Goal: Task Accomplishment & Management: Use online tool/utility

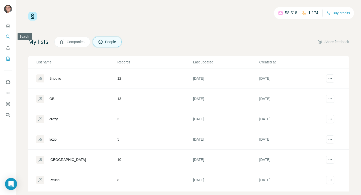
click at [8, 36] on icon "Search" at bounding box center [8, 36] width 5 height 5
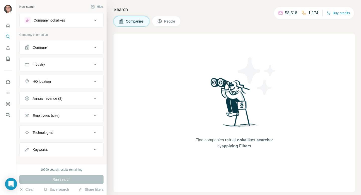
click at [61, 47] on div "Company" at bounding box center [59, 47] width 68 height 5
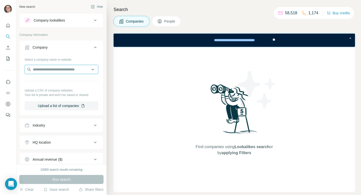
click at [57, 67] on input "text" at bounding box center [62, 69] width 74 height 9
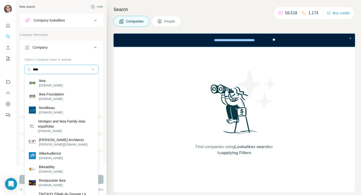
type input "****"
click at [56, 82] on div "Ikea [DOMAIN_NAME]" at bounding box center [61, 83] width 71 height 14
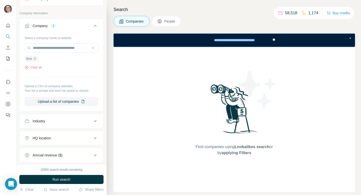
scroll to position [53, 0]
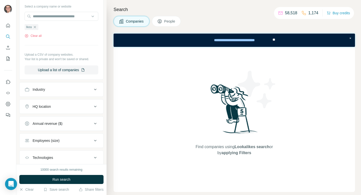
click at [59, 109] on div "HQ location" at bounding box center [59, 106] width 68 height 5
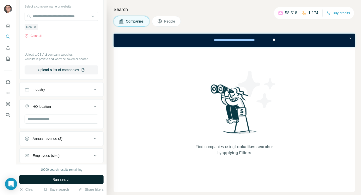
click at [72, 178] on button "Run search" at bounding box center [61, 179] width 84 height 9
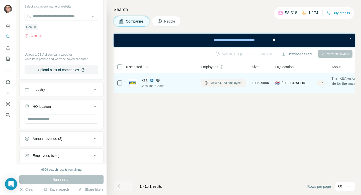
click at [226, 82] on span "View 64,963 employees" at bounding box center [226, 83] width 32 height 5
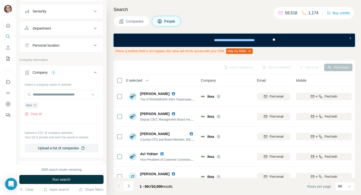
scroll to position [48, 0]
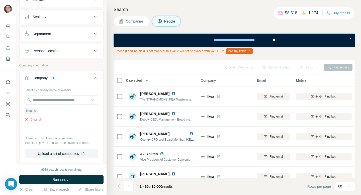
click at [85, 54] on button "Personal location" at bounding box center [62, 51] width 84 height 12
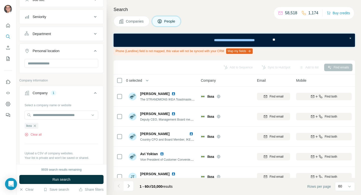
click at [57, 68] on div at bounding box center [62, 64] width 74 height 10
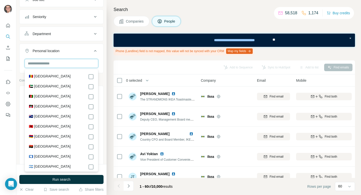
click at [57, 61] on input "text" at bounding box center [62, 63] width 74 height 9
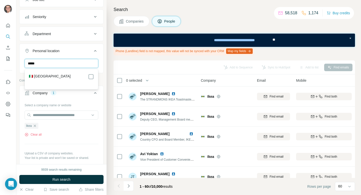
type input "*****"
click at [54, 79] on div "🇮🇹 [GEOGRAPHIC_DATA]" at bounding box center [61, 77] width 65 height 6
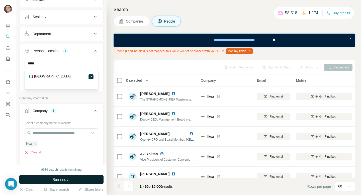
click at [80, 179] on button "Run search" at bounding box center [61, 179] width 84 height 9
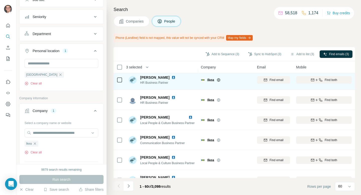
scroll to position [84, 0]
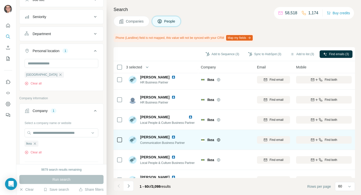
click at [119, 137] on icon at bounding box center [119, 140] width 6 height 6
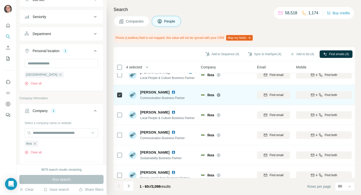
scroll to position [130, 0]
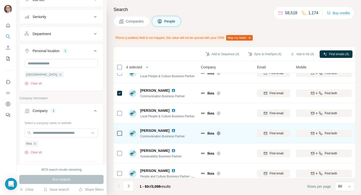
click at [120, 129] on div at bounding box center [119, 133] width 6 height 14
click at [116, 137] on td at bounding box center [119, 133] width 12 height 20
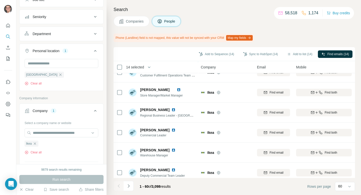
scroll to position [1098, 0]
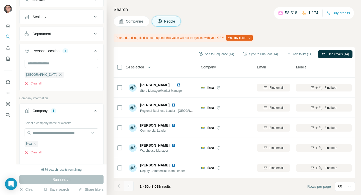
click at [129, 184] on icon "Navigate to next page" at bounding box center [128, 185] width 5 height 5
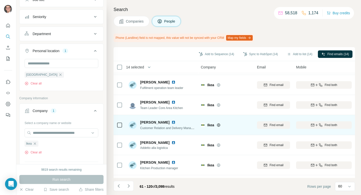
scroll to position [1079, 0]
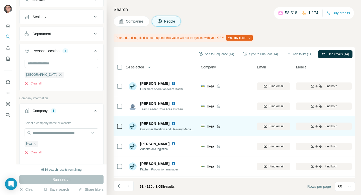
click at [119, 129] on div at bounding box center [119, 126] width 6 height 14
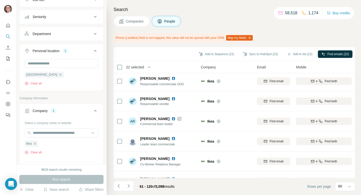
scroll to position [0, 0]
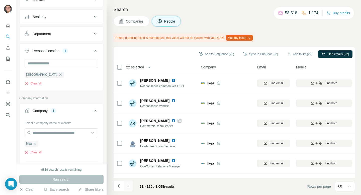
click at [129, 185] on icon "Navigate to next page" at bounding box center [128, 185] width 5 height 5
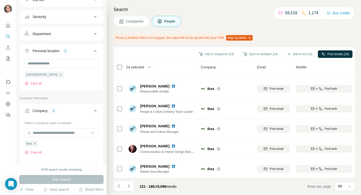
scroll to position [96, 0]
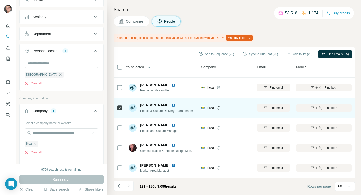
click at [119, 110] on div at bounding box center [119, 108] width 6 height 14
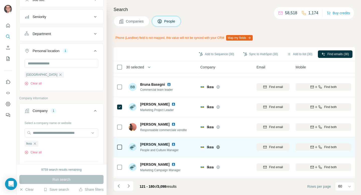
scroll to position [727, 1]
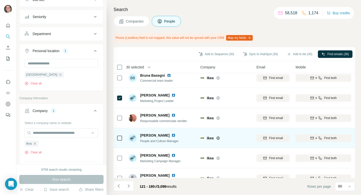
click at [121, 149] on td at bounding box center [119, 158] width 12 height 20
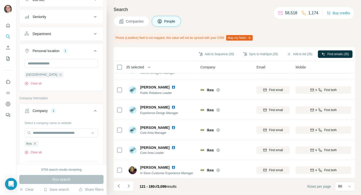
scroll to position [1098, 1]
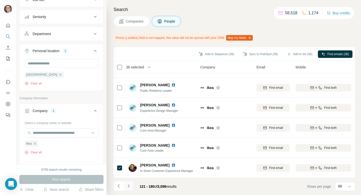
click at [130, 186] on icon "Navigate to next page" at bounding box center [128, 185] width 5 height 5
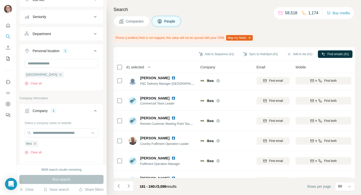
scroll to position [575, 1]
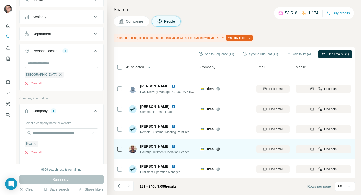
click at [117, 146] on icon at bounding box center [119, 149] width 6 height 6
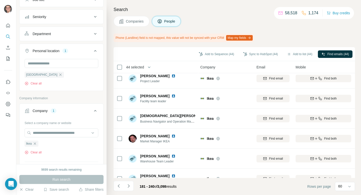
scroll to position [0, 1]
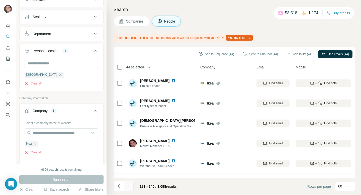
click at [126, 187] on icon "Navigate to next page" at bounding box center [128, 185] width 5 height 5
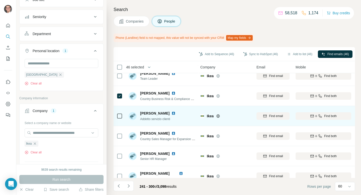
scroll to position [130, 1]
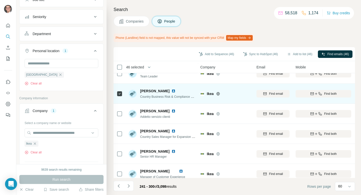
click at [118, 96] on icon at bounding box center [119, 94] width 6 height 6
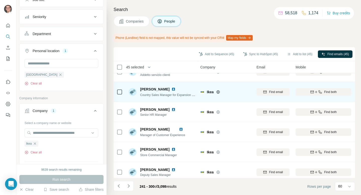
scroll to position [174, 1]
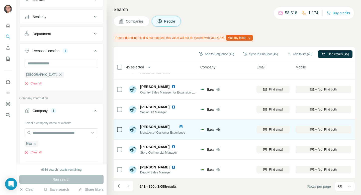
click at [118, 124] on div at bounding box center [119, 130] width 6 height 14
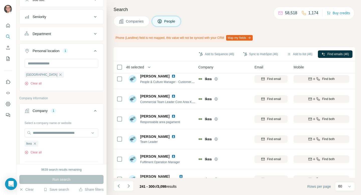
scroll to position [988, 4]
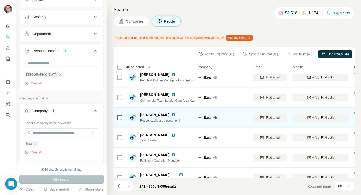
click at [143, 122] on div "Responsabile area pagamenti" at bounding box center [160, 120] width 40 height 5
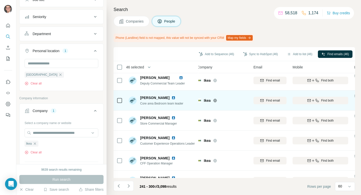
scroll to position [1098, 4]
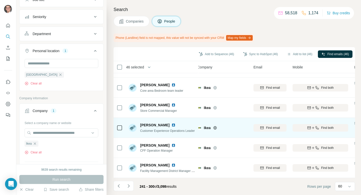
click at [122, 129] on icon at bounding box center [119, 128] width 6 height 6
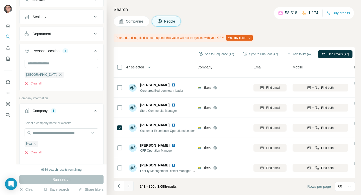
click at [128, 183] on icon "Navigate to next page" at bounding box center [128, 185] width 5 height 5
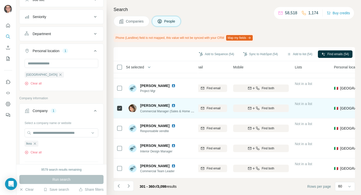
scroll to position [1098, 63]
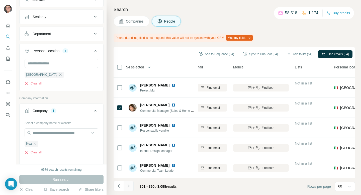
click at [127, 189] on button "Navigate to next page" at bounding box center [129, 186] width 10 height 10
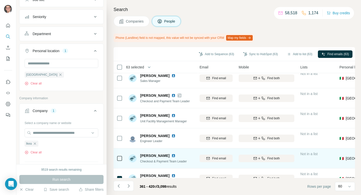
scroll to position [0, 57]
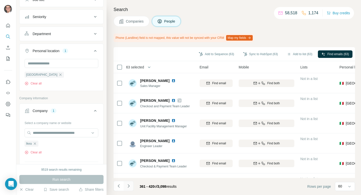
click at [130, 187] on icon "Navigate to next page" at bounding box center [128, 185] width 5 height 5
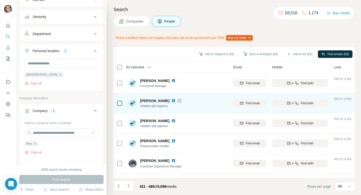
scroll to position [0, 0]
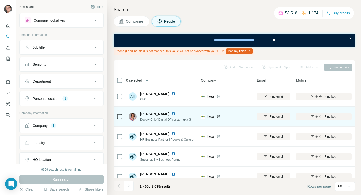
scroll to position [3, 0]
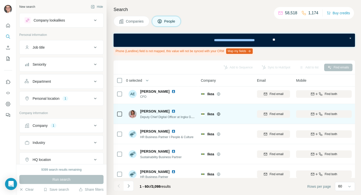
click at [116, 112] on icon at bounding box center [119, 114] width 6 height 6
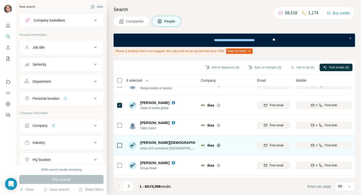
scroll to position [435, 0]
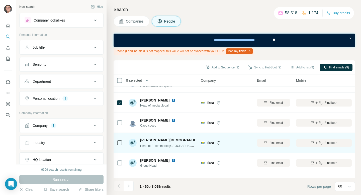
click at [116, 141] on td at bounding box center [119, 143] width 12 height 20
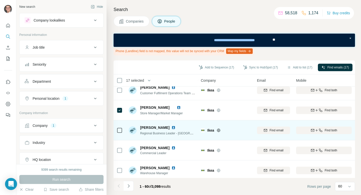
scroll to position [1111, 0]
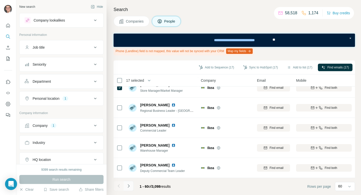
click at [127, 187] on icon "Navigate to next page" at bounding box center [128, 185] width 5 height 5
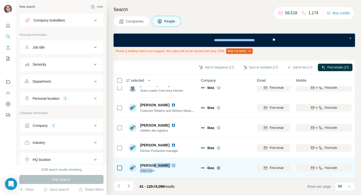
drag, startPoint x: 153, startPoint y: 166, endPoint x: 154, endPoint y: 173, distance: 6.6
click at [154, 173] on div "[PERSON_NAME] team" at bounding box center [158, 168] width 37 height 10
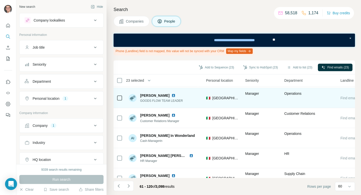
scroll to position [419, 184]
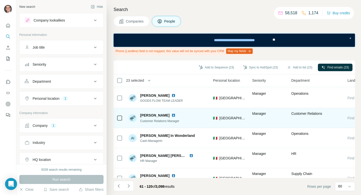
click at [118, 114] on div at bounding box center [119, 118] width 6 height 14
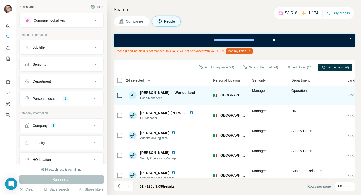
scroll to position [464, 184]
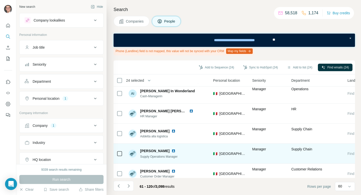
click at [121, 156] on icon at bounding box center [119, 154] width 6 height 6
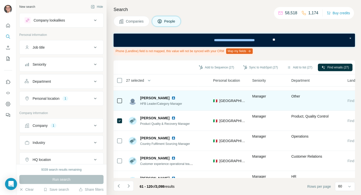
scroll to position [578, 184]
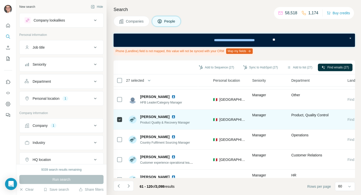
click at [118, 122] on icon at bounding box center [119, 119] width 6 height 6
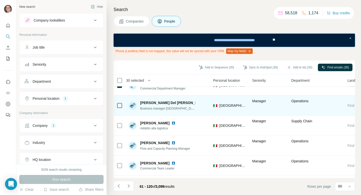
scroll to position [735, 184]
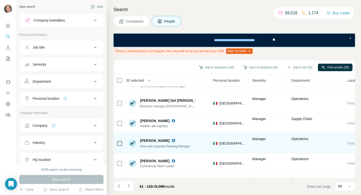
click at [124, 144] on td at bounding box center [119, 143] width 12 height 20
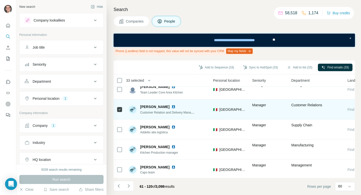
scroll to position [1111, 184]
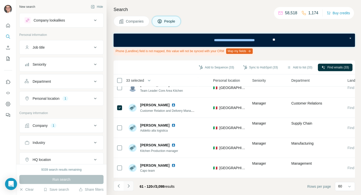
click at [128, 186] on icon "Navigate to next page" at bounding box center [128, 185] width 5 height 5
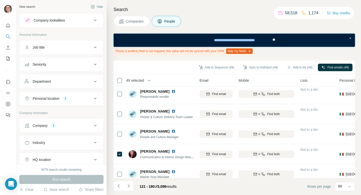
scroll to position [104, 57]
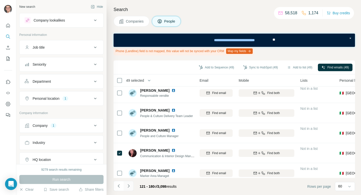
click at [131, 185] on button "Navigate to next page" at bounding box center [129, 186] width 10 height 10
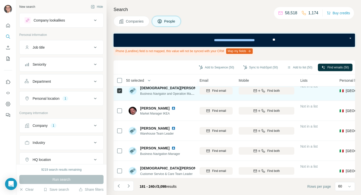
scroll to position [47, 57]
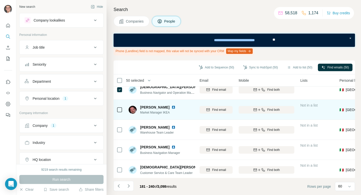
click at [117, 108] on icon at bounding box center [119, 110] width 6 height 6
click at [119, 107] on icon at bounding box center [119, 110] width 6 height 6
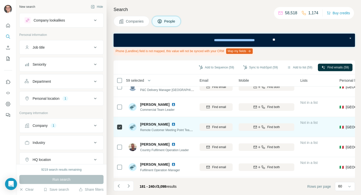
scroll to position [592, 57]
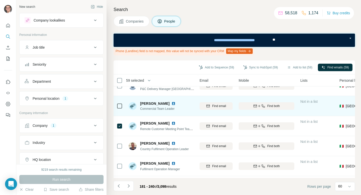
click at [116, 105] on icon at bounding box center [119, 106] width 6 height 6
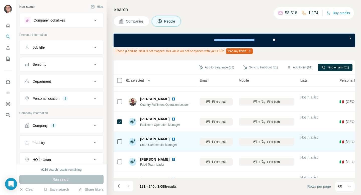
scroll to position [642, 57]
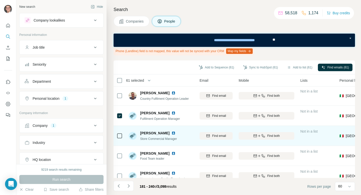
click at [119, 139] on icon at bounding box center [119, 136] width 6 height 6
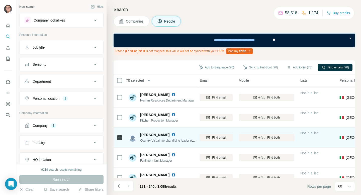
scroll to position [1111, 57]
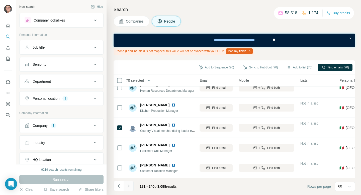
click at [130, 187] on icon "Navigate to next page" at bounding box center [128, 185] width 5 height 5
click at [293, 69] on button "Add to list (70)" at bounding box center [299, 68] width 32 height 8
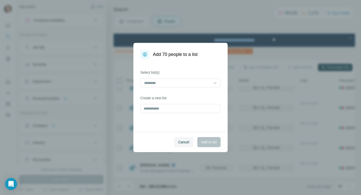
click at [178, 113] on div "Select list(s) Create a new list" at bounding box center [180, 95] width 94 height 73
click at [179, 107] on input "text" at bounding box center [180, 108] width 80 height 9
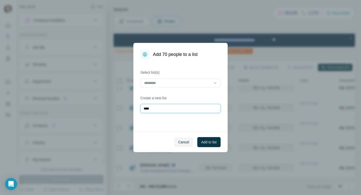
type input "****"
click at [215, 147] on div "Cancel Add to list" at bounding box center [180, 142] width 94 height 20
click at [215, 141] on span "Add to list" at bounding box center [208, 142] width 15 height 5
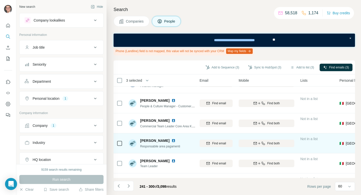
scroll to position [975, 57]
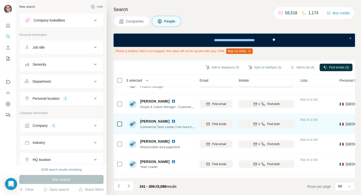
click at [122, 127] on icon at bounding box center [119, 124] width 6 height 6
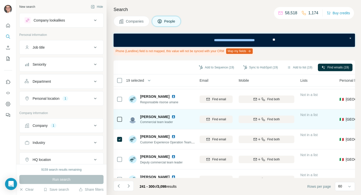
scroll to position [0, 57]
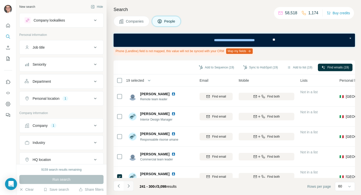
click at [128, 184] on icon "Navigate to next page" at bounding box center [128, 185] width 5 height 5
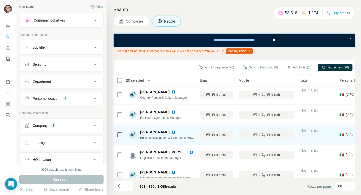
scroll to position [83, 57]
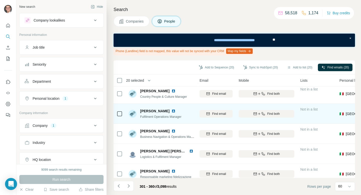
click at [118, 116] on icon at bounding box center [119, 114] width 6 height 6
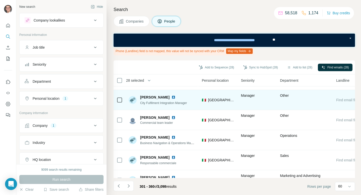
scroll to position [721, 195]
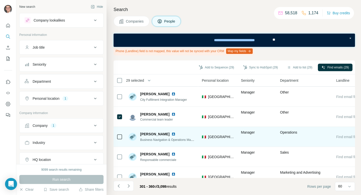
click at [120, 139] on icon at bounding box center [119, 137] width 6 height 6
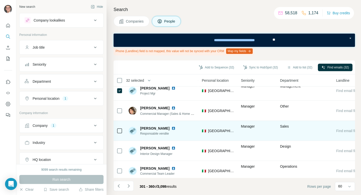
scroll to position [1111, 195]
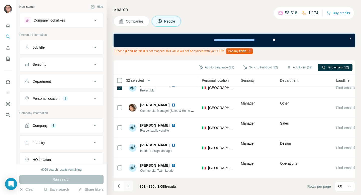
click at [130, 187] on icon "Navigate to next page" at bounding box center [128, 185] width 5 height 5
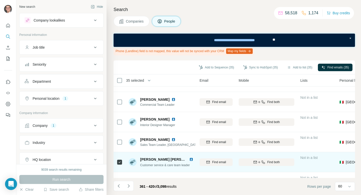
scroll to position [787, 57]
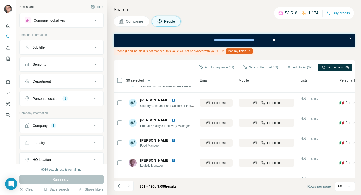
scroll to position [372, 57]
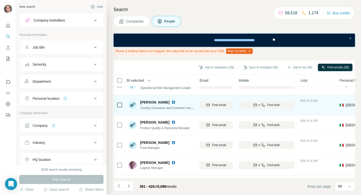
click at [119, 110] on div at bounding box center [119, 105] width 6 height 14
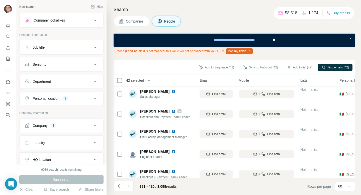
scroll to position [0, 57]
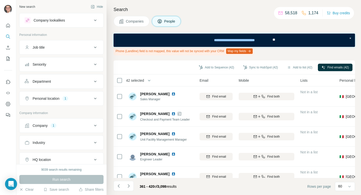
click at [290, 61] on div "Add to Sequence (42) Sync to HubSpot (42) Add to list (42) Find emails (42)" at bounding box center [233, 67] width 241 height 14
click at [291, 65] on button "Add to list (42)" at bounding box center [299, 68] width 32 height 8
click at [299, 65] on button "Add to list (42)" at bounding box center [299, 68] width 32 height 8
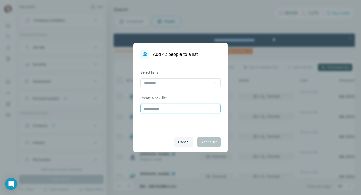
click at [200, 111] on input "text" at bounding box center [180, 108] width 80 height 9
type input "****"
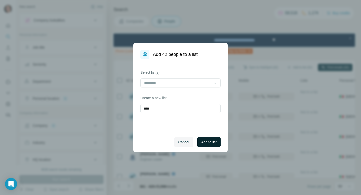
click at [212, 138] on button "Add to list" at bounding box center [208, 142] width 23 height 10
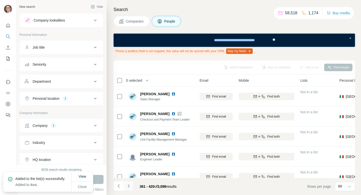
click at [131, 185] on button "Navigate to next page" at bounding box center [129, 186] width 10 height 10
click at [89, 81] on div "Department" at bounding box center [59, 81] width 68 height 5
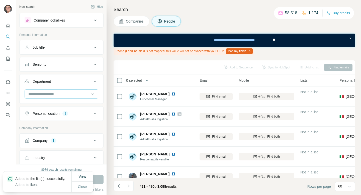
click at [73, 93] on input at bounding box center [59, 94] width 62 height 6
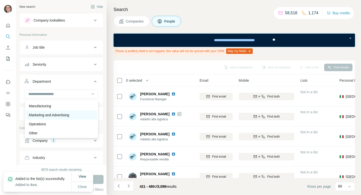
click at [64, 116] on p "Marketing and Advertising" at bounding box center [49, 114] width 40 height 5
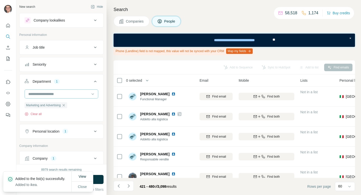
click at [70, 94] on input at bounding box center [59, 94] width 62 height 6
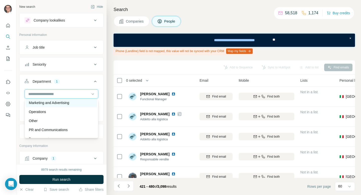
scroll to position [141, 0]
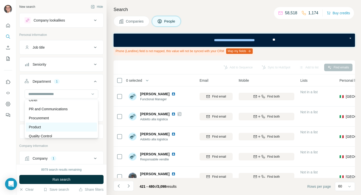
drag, startPoint x: 64, startPoint y: 109, endPoint x: 64, endPoint y: 123, distance: 14.5
click at [64, 123] on div "Accounting and Finance Board Business Support Customer Relations Design Editori…" at bounding box center [62, 118] width 74 height 39
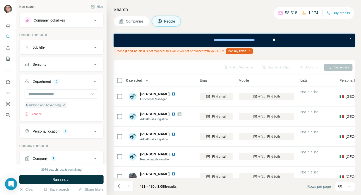
click at [64, 120] on div "Marketing and Advertising Clear all" at bounding box center [62, 104] width 84 height 31
click at [77, 90] on div at bounding box center [59, 94] width 62 height 9
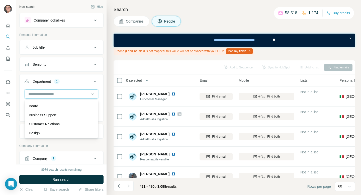
scroll to position [0, 0]
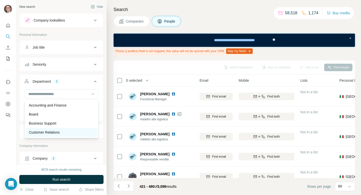
click at [62, 130] on div "Customer Relations" at bounding box center [61, 132] width 65 height 5
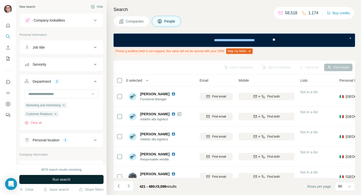
click at [73, 180] on button "Run search" at bounding box center [61, 179] width 84 height 9
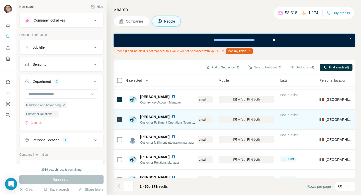
scroll to position [131, 77]
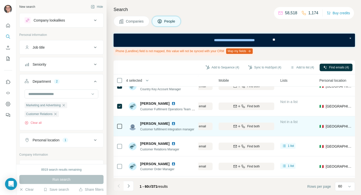
click at [116, 125] on icon at bounding box center [119, 126] width 6 height 6
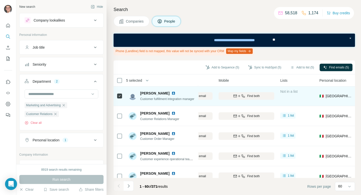
scroll to position [162, 77]
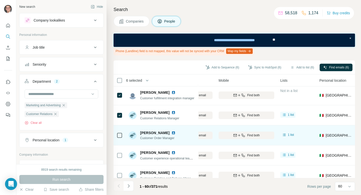
click at [122, 134] on icon at bounding box center [119, 135] width 6 height 6
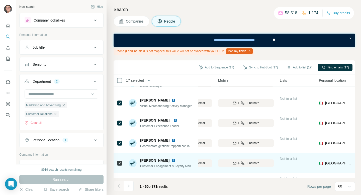
scroll to position [1111, 78]
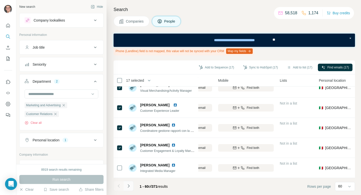
click at [131, 187] on button "Navigate to next page" at bounding box center [129, 186] width 10 height 10
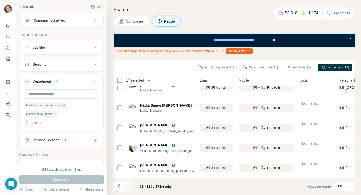
scroll to position [1111, 57]
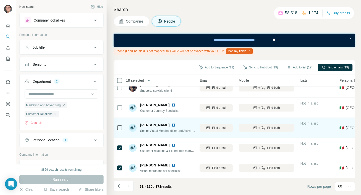
click at [118, 130] on icon at bounding box center [119, 128] width 6 height 6
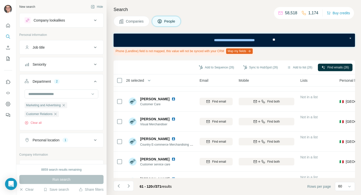
scroll to position [628, 57]
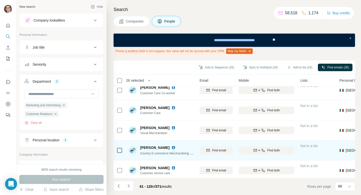
click at [122, 150] on icon at bounding box center [119, 150] width 6 height 6
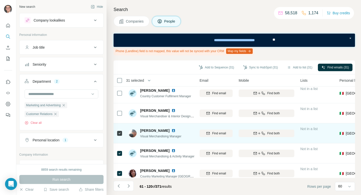
scroll to position [367, 57]
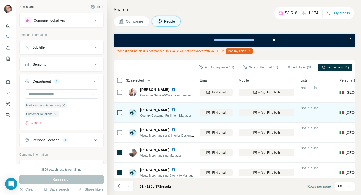
click at [118, 109] on icon at bounding box center [119, 112] width 6 height 6
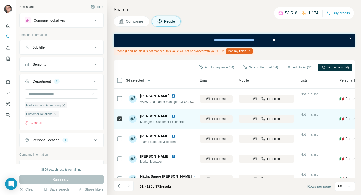
scroll to position [41, 57]
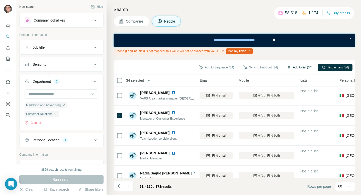
click at [291, 65] on button "Add to list (34)" at bounding box center [299, 68] width 32 height 8
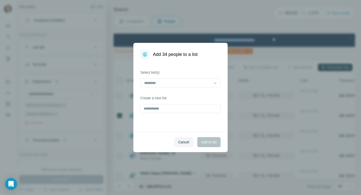
click at [185, 90] on div "Select list(s) Create a new list" at bounding box center [180, 95] width 94 height 73
click at [187, 86] on div at bounding box center [178, 83] width 68 height 9
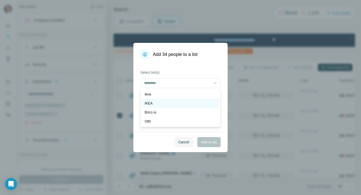
click at [171, 102] on div "IKEA" at bounding box center [181, 103] width 72 height 5
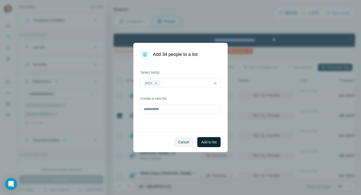
click at [213, 143] on span "Add to list" at bounding box center [208, 142] width 15 height 5
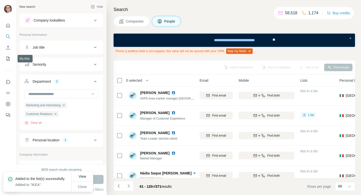
click at [5, 56] on button "My lists" at bounding box center [8, 58] width 8 height 9
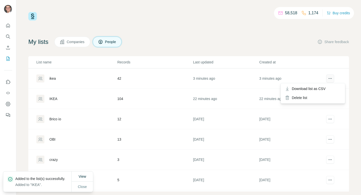
click at [328, 79] on icon "actions" at bounding box center [329, 78] width 5 height 5
drag, startPoint x: 213, startPoint y: 79, endPoint x: 215, endPoint y: 86, distance: 6.9
click at [215, 86] on td "3 minutes ago" at bounding box center [226, 78] width 66 height 20
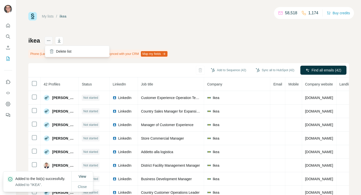
click at [51, 42] on icon "actions" at bounding box center [48, 40] width 5 height 5
click at [51, 41] on icon "actions" at bounding box center [48, 40] width 5 height 5
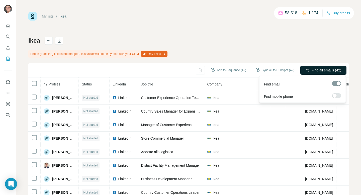
click at [339, 70] on span "Find all emails (42)" at bounding box center [326, 70] width 30 height 5
